Goal: Task Accomplishment & Management: Use online tool/utility

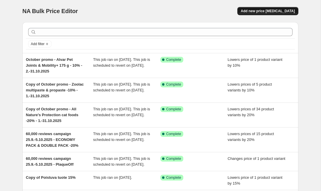
click at [285, 12] on span "Add new price [MEDICAL_DATA]" at bounding box center [268, 11] width 54 height 5
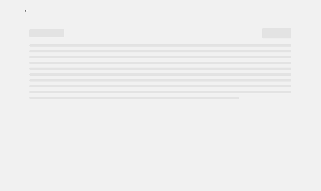
select select "percentage"
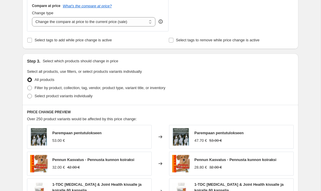
scroll to position [221, 0]
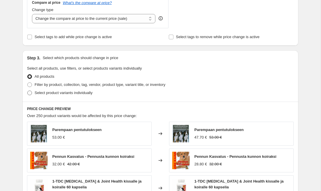
click at [75, 94] on span "Select product variants individually" at bounding box center [64, 92] width 58 height 4
click at [28, 91] on input "Select product variants individually" at bounding box center [27, 90] width 0 height 0
radio input "true"
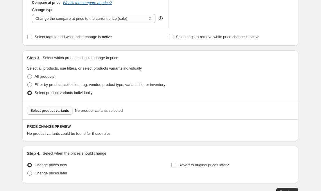
click at [62, 112] on span "Select product variants" at bounding box center [50, 110] width 39 height 5
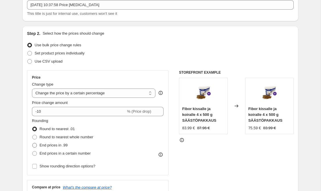
scroll to position [22, 0]
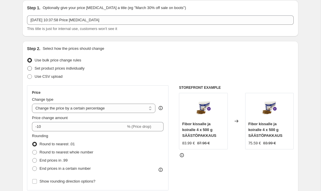
click at [42, 69] on span "Set product prices individually" at bounding box center [60, 68] width 50 height 4
click at [28, 66] on input "Set product prices individually" at bounding box center [27, 66] width 0 height 0
radio input "true"
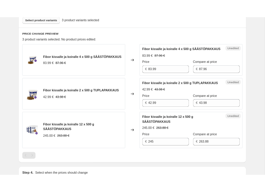
scroll to position [193, 0]
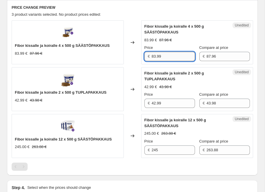
click at [183, 58] on input "83.99" at bounding box center [173, 56] width 43 height 9
paste input "70.37"
type input "70.37"
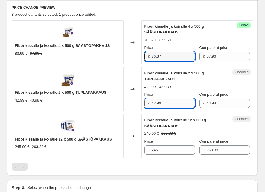
click at [175, 105] on input "42.99" at bounding box center [173, 103] width 43 height 9
paste input "35.18"
type input "35.18"
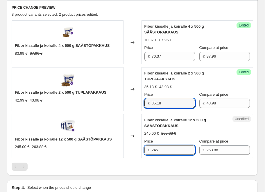
click at [171, 147] on input "245" at bounding box center [173, 149] width 43 height 9
paste input "10.30"
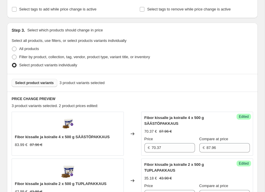
scroll to position [0, 0]
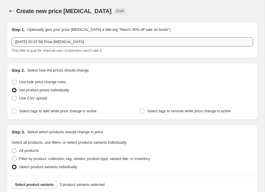
type input "210.30"
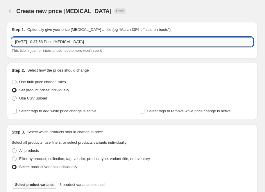
click at [90, 42] on input "[DATE] 10:37:58 Price [MEDICAL_DATA]" at bounding box center [133, 41] width 242 height 9
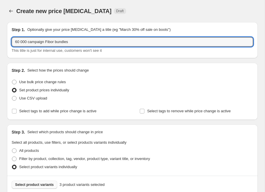
type input "60 000 campaign Fibor bundles"
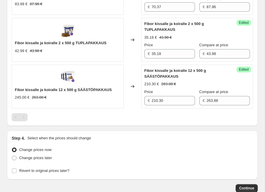
scroll to position [277, 0]
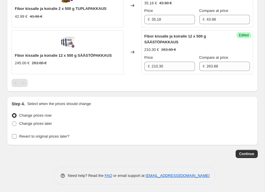
click at [38, 135] on span "Revert to original prices later?" at bounding box center [44, 136] width 50 height 4
click at [17, 135] on input "Revert to original prices later?" at bounding box center [14, 136] width 5 height 5
checkbox input "true"
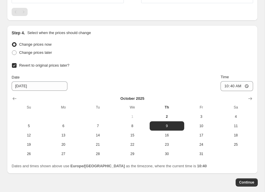
scroll to position [350, 0]
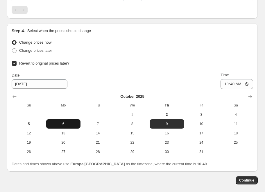
click at [57, 119] on button "6" at bounding box center [63, 123] width 35 height 9
type input "[DATE]"
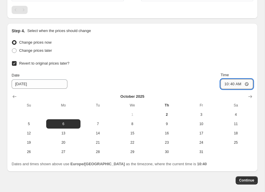
click at [242, 82] on input "10:40" at bounding box center [237, 84] width 33 height 10
click at [239, 83] on input "10:40" at bounding box center [237, 84] width 33 height 10
click at [230, 82] on input "10:40" at bounding box center [237, 84] width 33 height 10
click at [234, 83] on input "10:40" at bounding box center [237, 84] width 33 height 10
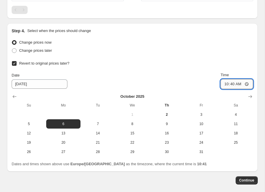
click at [234, 83] on input "10:40" at bounding box center [237, 84] width 33 height 10
type input "09:00"
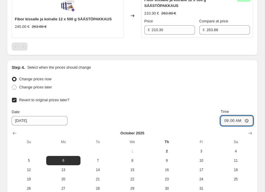
scroll to position [376, 0]
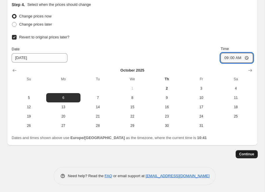
click at [245, 152] on span "Continue" at bounding box center [246, 154] width 15 height 5
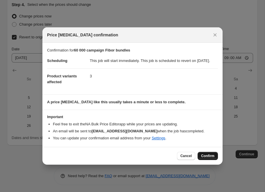
click at [204, 158] on span "Confirm" at bounding box center [207, 156] width 13 height 5
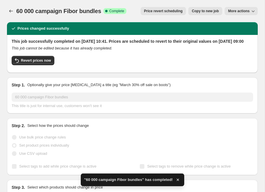
click at [180, 180] on icon "button" at bounding box center [178, 180] width 6 height 6
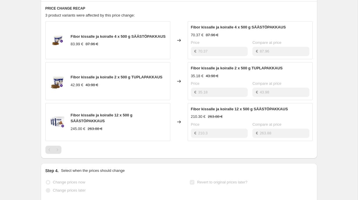
scroll to position [248, 0]
